Goal: Information Seeking & Learning: Learn about a topic

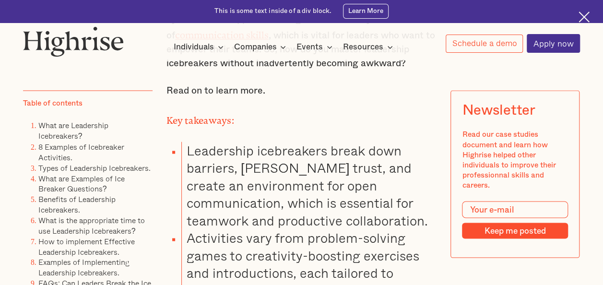
scroll to position [768, 0]
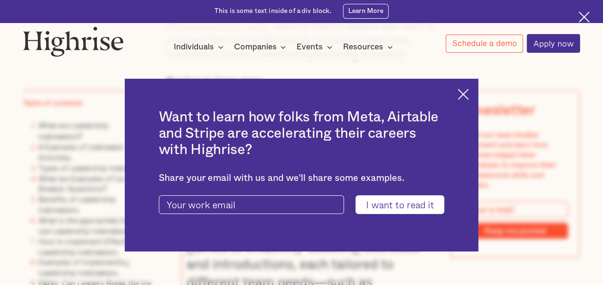
click at [468, 93] on img at bounding box center [463, 94] width 11 height 11
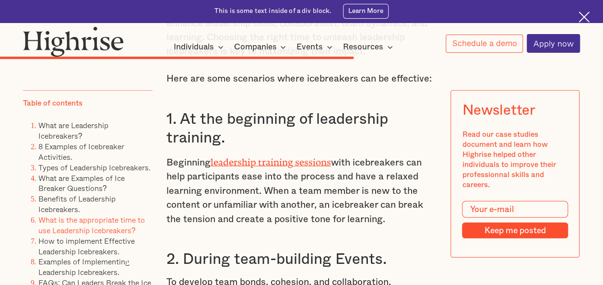
scroll to position [6524, 0]
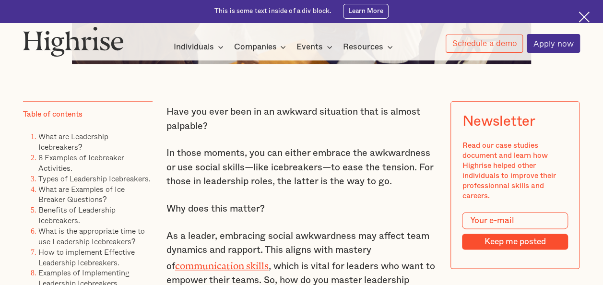
scroll to position [576, 0]
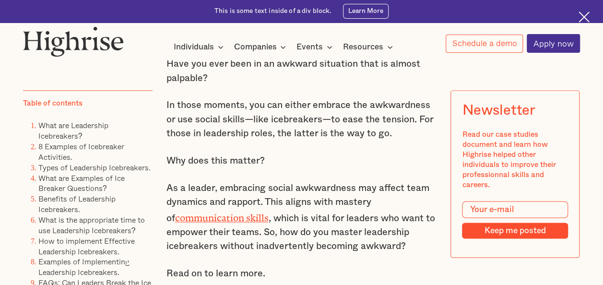
click at [67, 151] on li "8 Examples of Icebreaker Activities." at bounding box center [95, 152] width 114 height 21
click at [42, 152] on li "8 Examples of Icebreaker Activities." at bounding box center [95, 152] width 114 height 21
click at [50, 147] on link "8 Examples of Icebreaker Activities." at bounding box center [81, 152] width 86 height 22
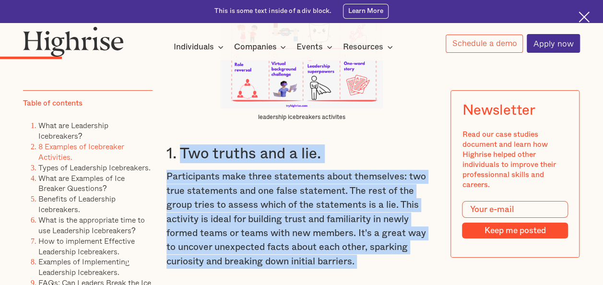
scroll to position [1773, 0]
drag, startPoint x: 177, startPoint y: 155, endPoint x: 318, endPoint y: 274, distance: 183.5
drag, startPoint x: 318, startPoint y: 274, endPoint x: 240, endPoint y: 202, distance: 105.2
copy div "Two truths and a lie. Participants make three statements about themselves: two …"
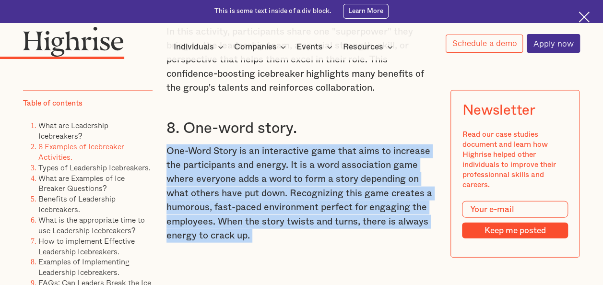
scroll to position [2777, 0]
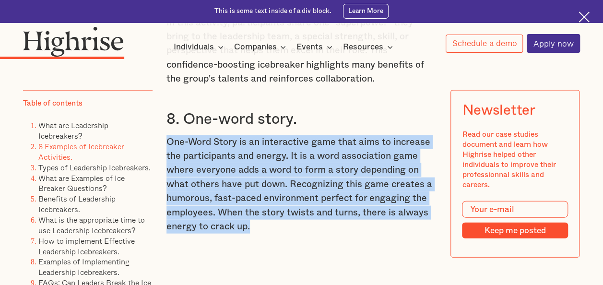
drag, startPoint x: 160, startPoint y: 217, endPoint x: 350, endPoint y: 227, distance: 190.3
copy p "One-Word Story is an interactive game that aims to increase the participants an…"
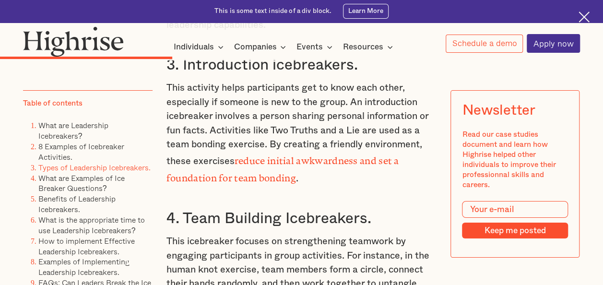
scroll to position [3592, 0]
